Goal: Information Seeking & Learning: Learn about a topic

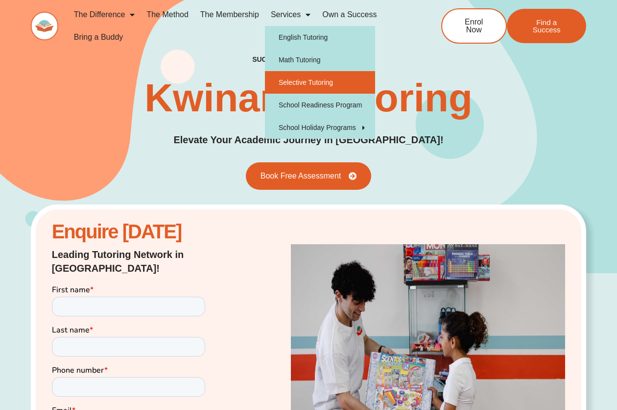
click at [309, 80] on link "Selective Tutoring" at bounding box center [320, 82] width 110 height 23
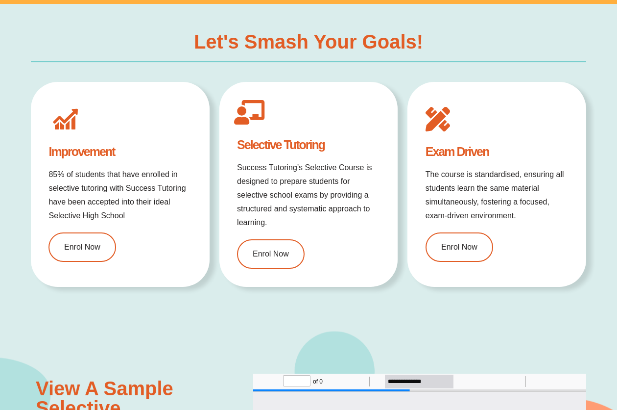
scroll to position [749, 0]
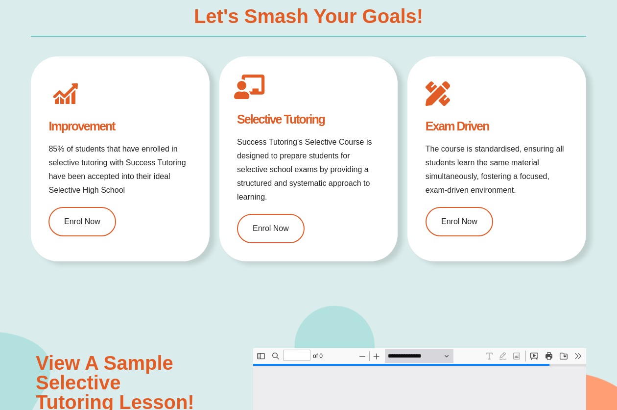
type input "*"
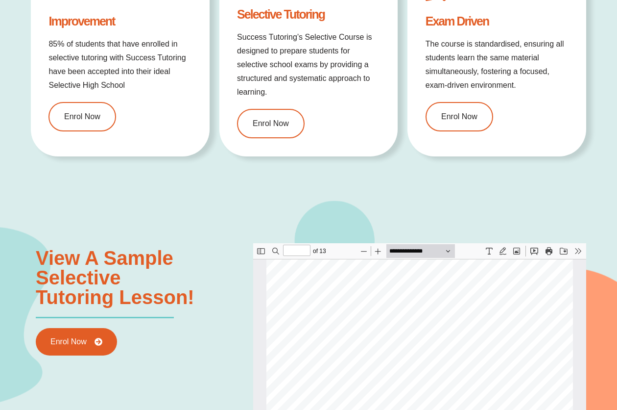
scroll to position [827, 0]
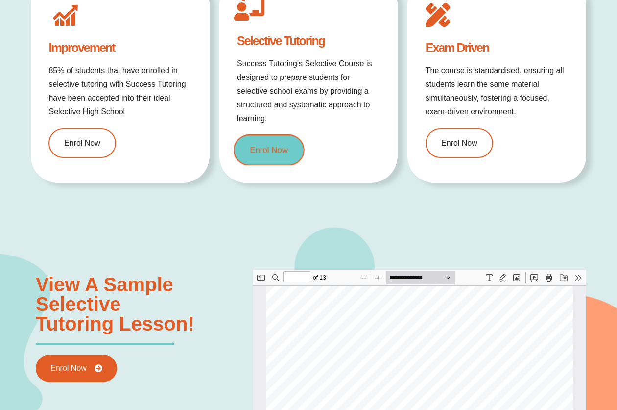
click at [268, 153] on link "Enrol Now" at bounding box center [269, 150] width 71 height 31
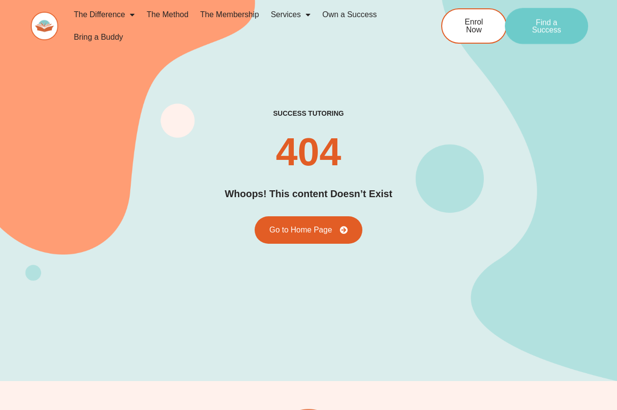
click at [546, 31] on span "Find a Success" at bounding box center [546, 26] width 52 height 16
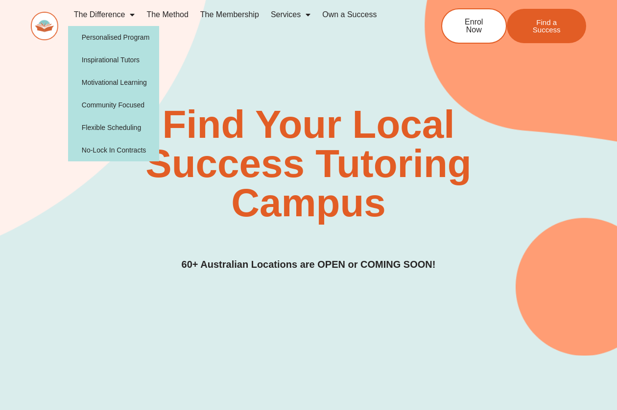
click at [32, 28] on img at bounding box center [44, 26] width 27 height 28
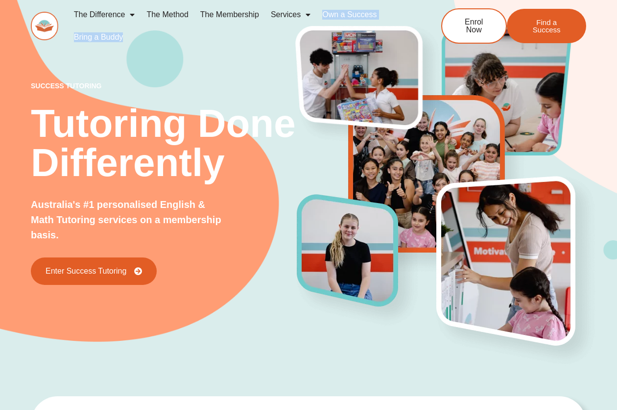
drag, startPoint x: 316, startPoint y: 34, endPoint x: 61, endPoint y: 55, distance: 255.7
click at [61, 55] on div "The Difference Personalised Program Inspirational Tutors Motivational Learning …" at bounding box center [309, 29] width 556 height 59
click at [252, 76] on div "success tutoring Tutoring Done Differently Australia's #1 personalised English …" at bounding box center [309, 169] width 556 height 397
click at [105, 38] on link "Bring a Buddy" at bounding box center [98, 37] width 61 height 23
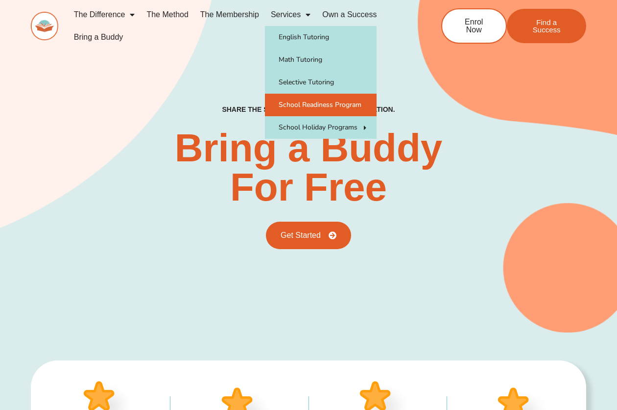
click at [310, 106] on link "School Readiness Program" at bounding box center [321, 105] width 112 height 23
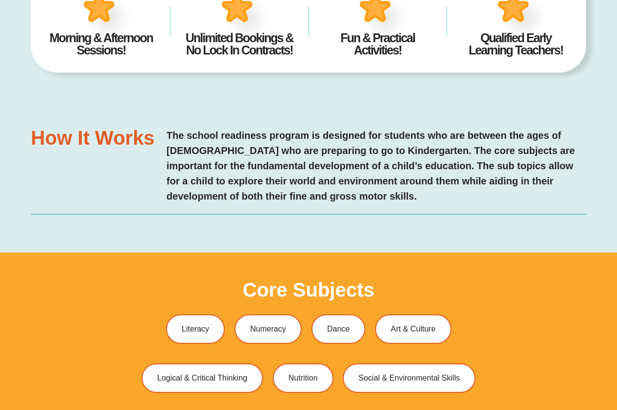
type input "*"
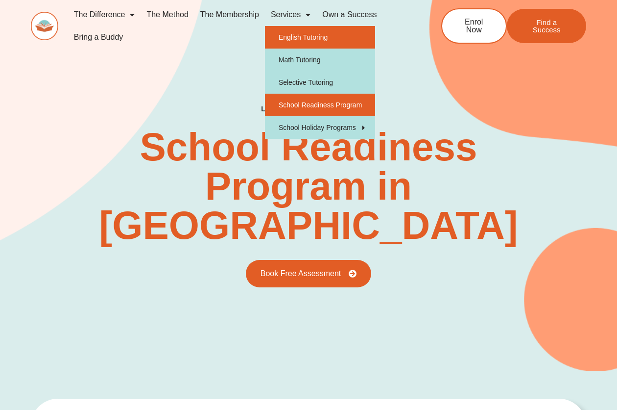
click at [298, 35] on link "English Tutoring" at bounding box center [320, 37] width 110 height 23
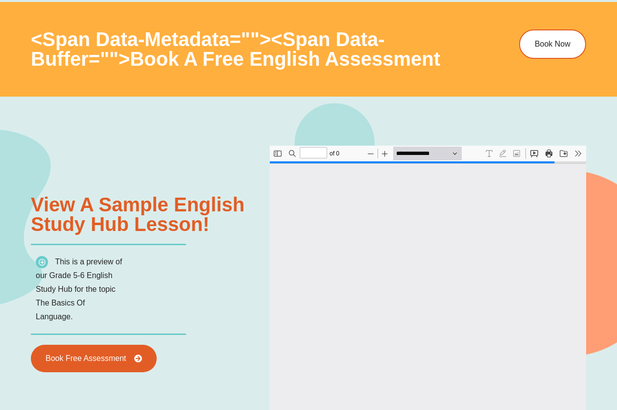
type input "*"
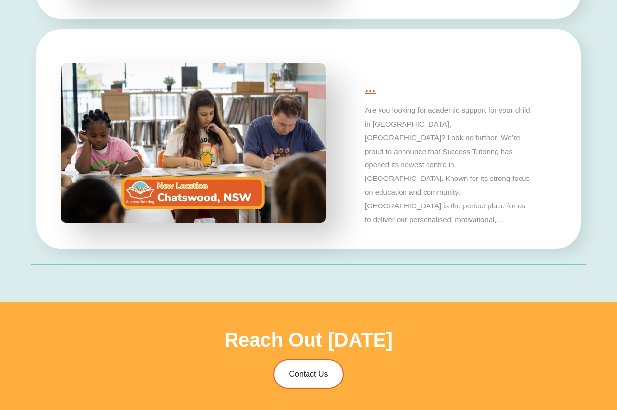
scroll to position [2875, 0]
